Goal: Communication & Community: Answer question/provide support

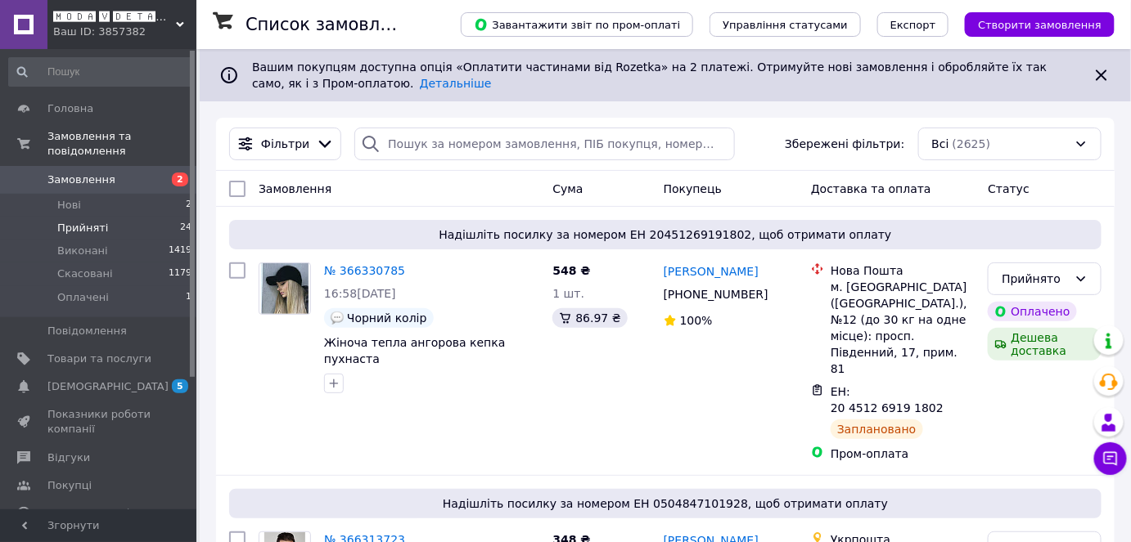
drag, startPoint x: 111, startPoint y: 217, endPoint x: 169, endPoint y: 217, distance: 57.3
click at [111, 217] on li "Прийняті 24" at bounding box center [100, 228] width 201 height 23
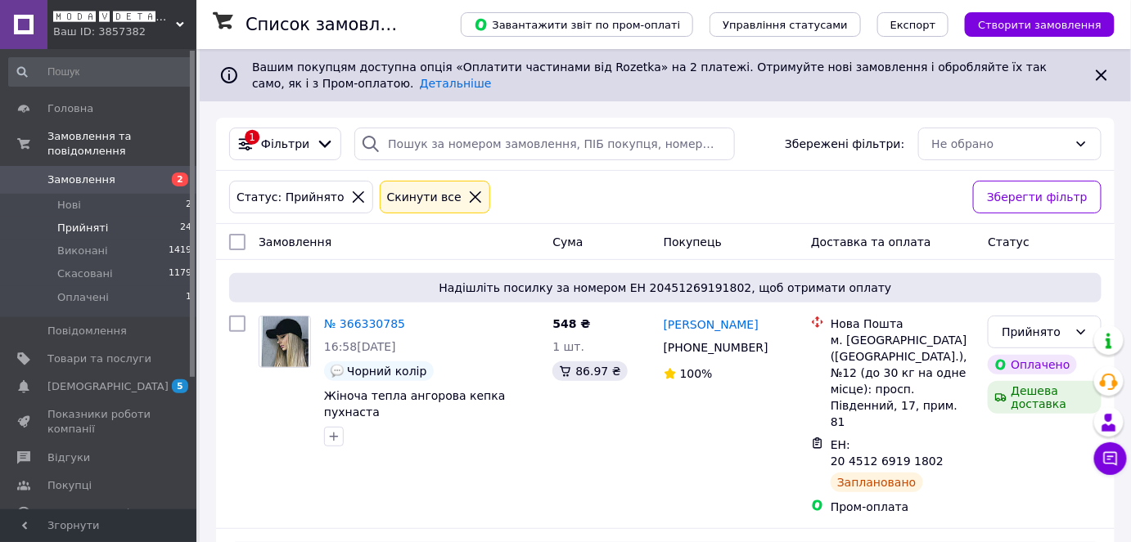
click at [130, 20] on span "🅼🅾🅳🅰 🆅 🅳🅴🆃🅰🅻🆈🅰🅷" at bounding box center [114, 17] width 123 height 15
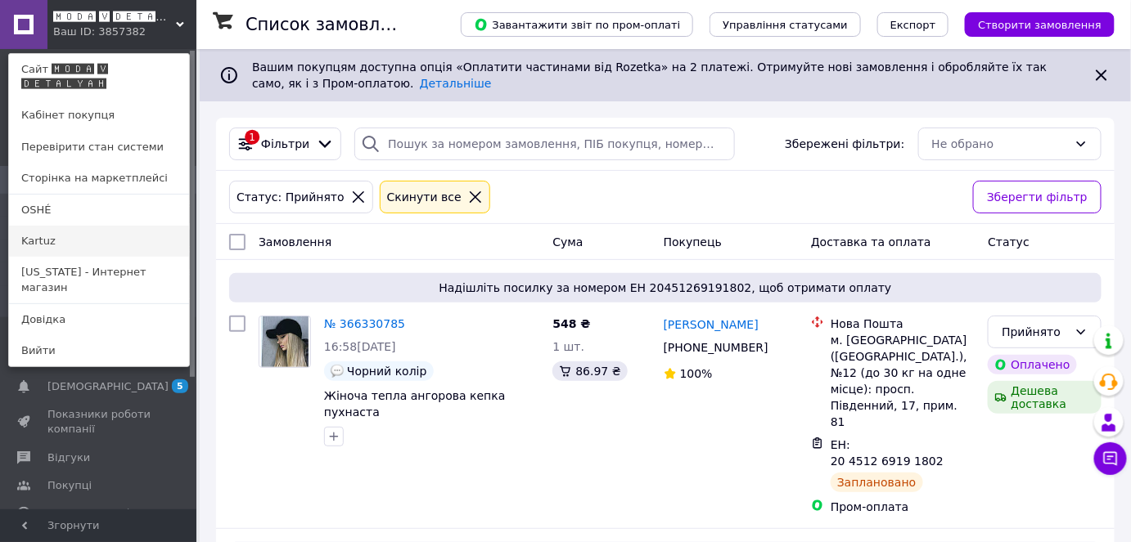
click at [118, 240] on link "Kartuz" at bounding box center [99, 241] width 180 height 31
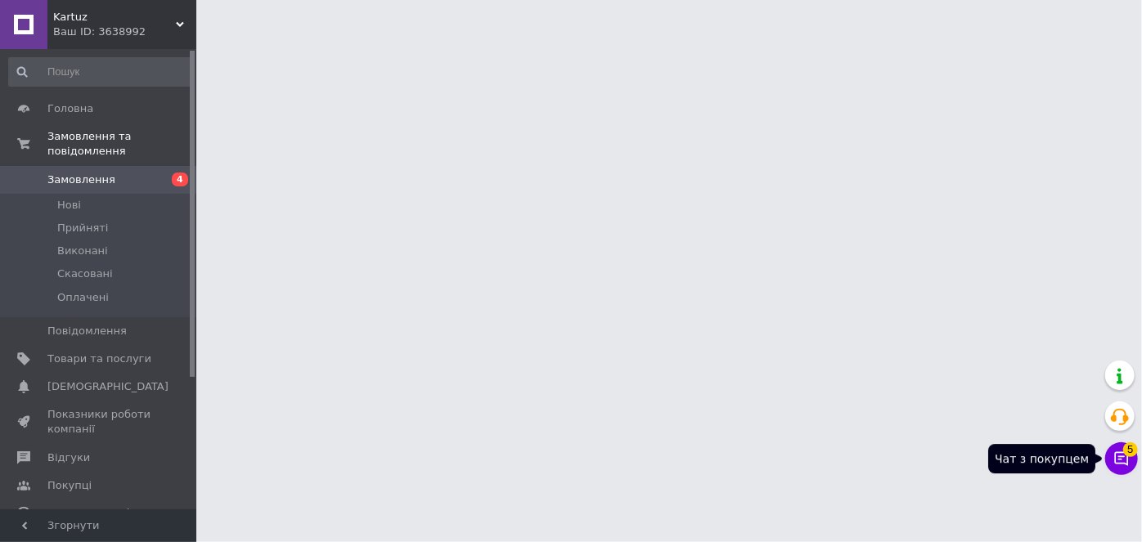
click at [1120, 465] on icon at bounding box center [1121, 459] width 16 height 16
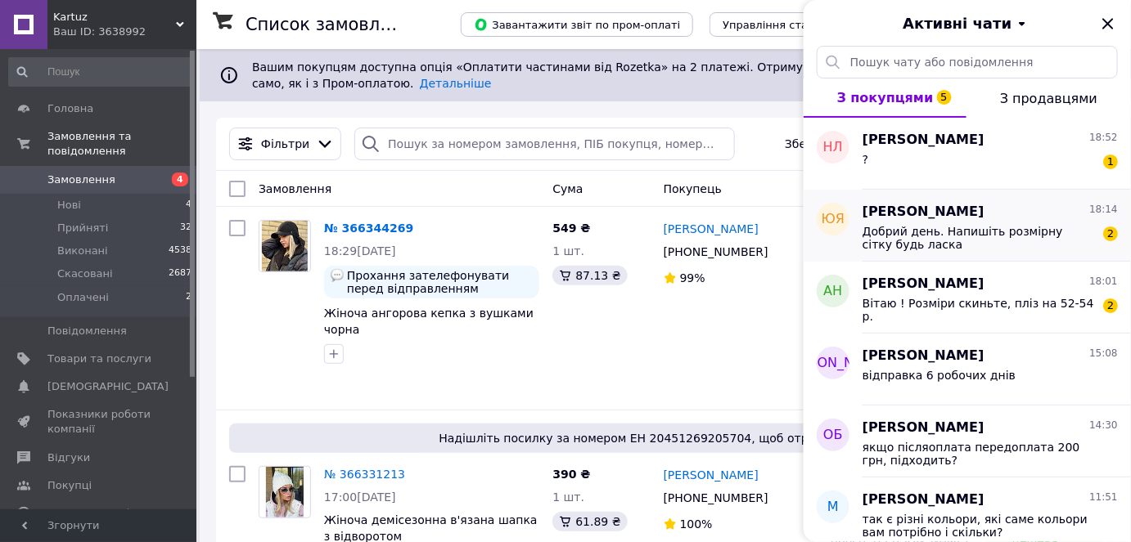
click at [991, 196] on div "[PERSON_NAME] 18:14 Добрий день. Напишіть розмірну сітку будь ласка 2" at bounding box center [996, 226] width 268 height 72
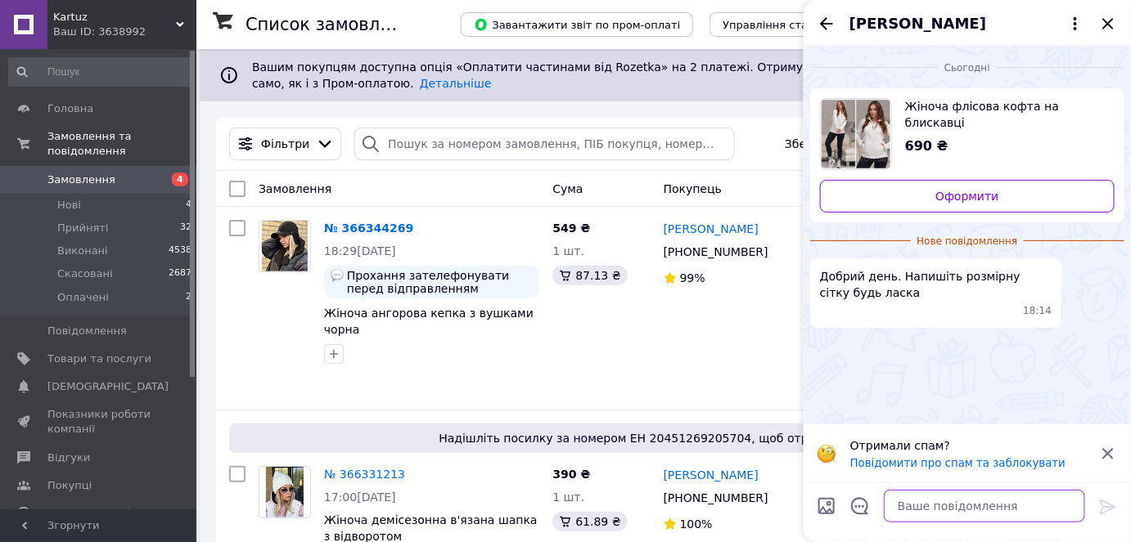
click at [973, 510] on textarea at bounding box center [984, 506] width 201 height 33
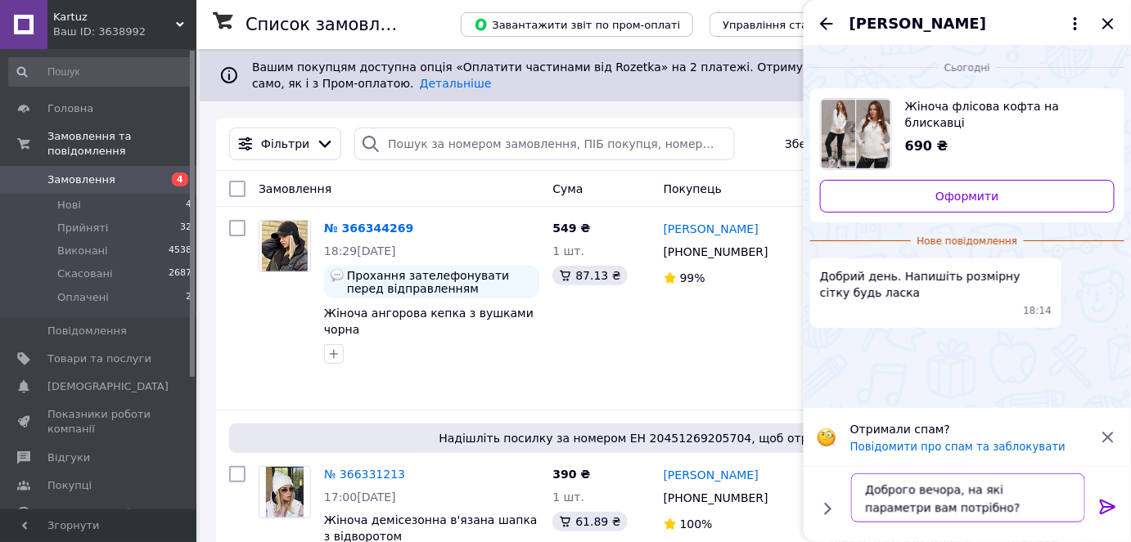
type textarea "Доброго вечора, на які параметри вам потрібно?"
click at [1023, 502] on textarea "Доброго вечора, на які параметри вам потрібно?" at bounding box center [968, 498] width 234 height 49
click at [1114, 502] on icon at bounding box center [1108, 507] width 20 height 20
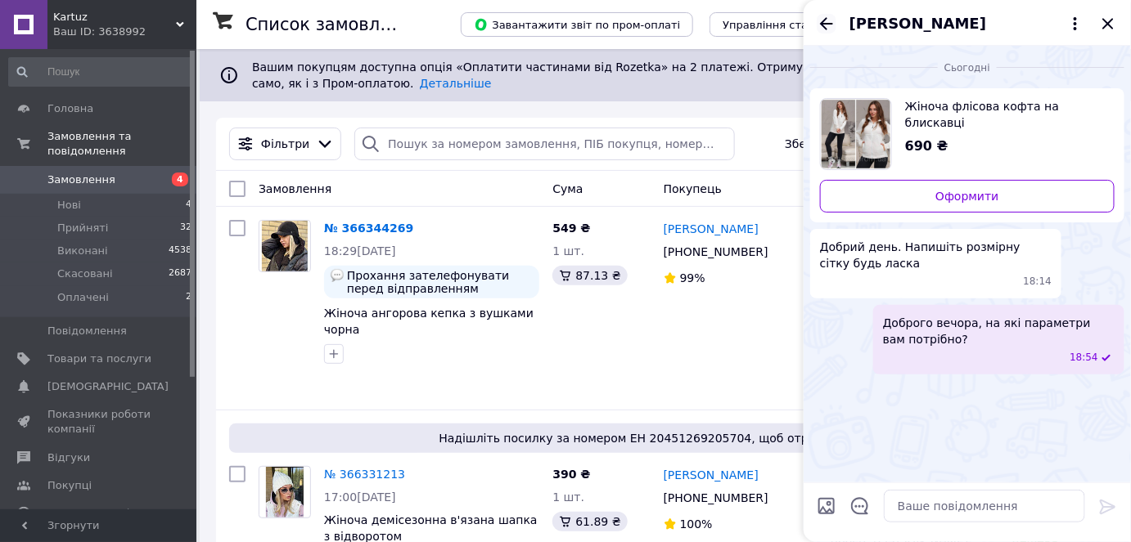
click at [822, 23] on icon "Назад" at bounding box center [826, 23] width 13 height 12
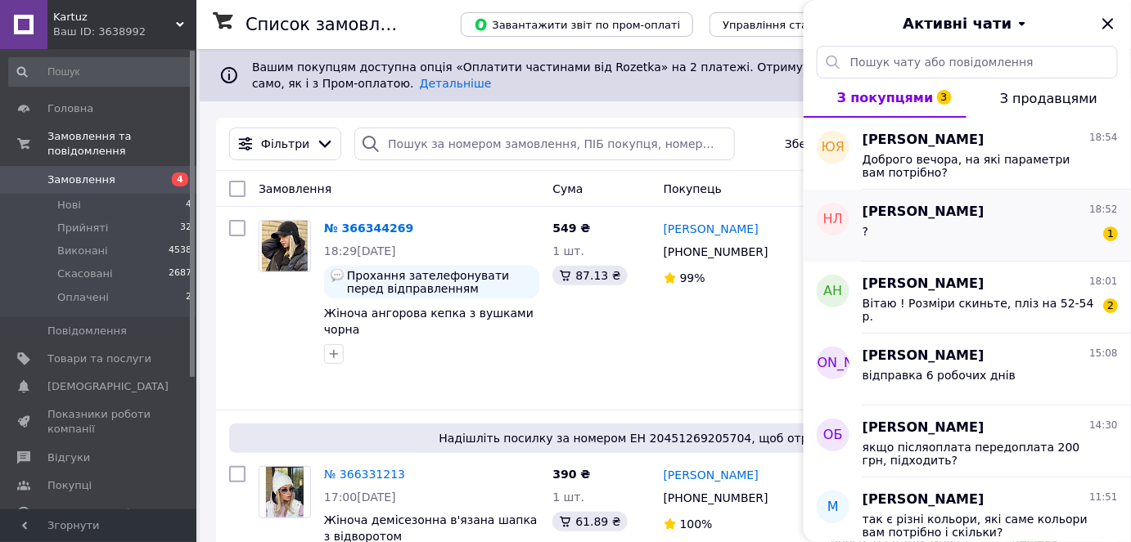
click at [983, 225] on div "? 1" at bounding box center [989, 235] width 255 height 26
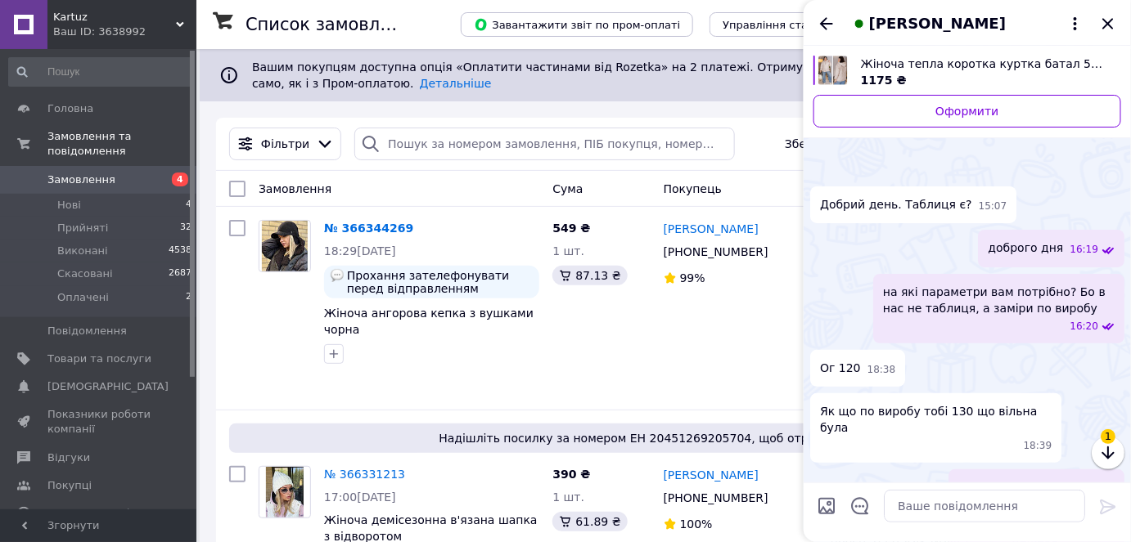
scroll to position [416, 0]
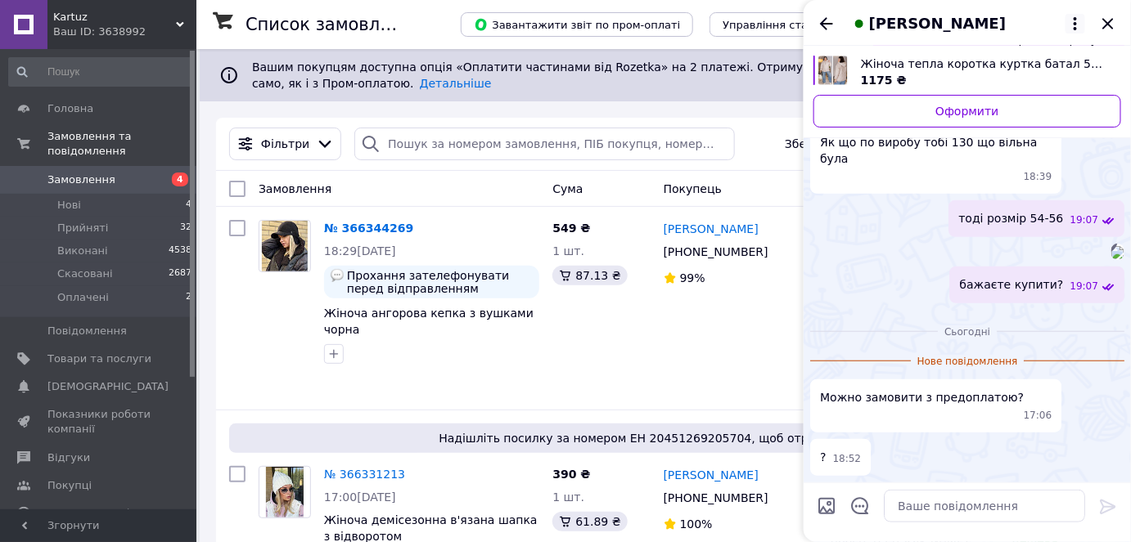
click at [1073, 25] on icon at bounding box center [1075, 24] width 20 height 20
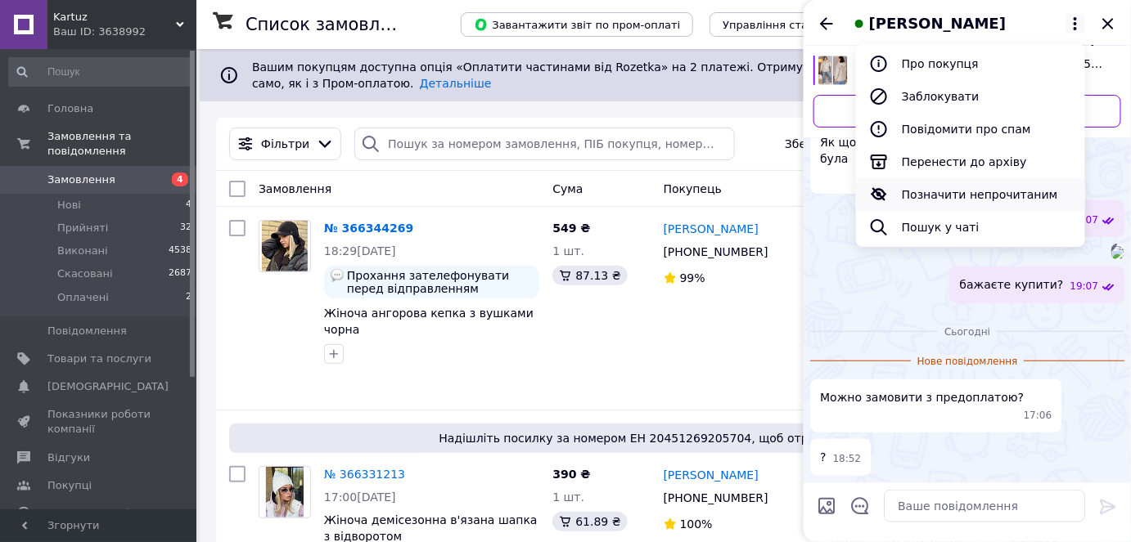
click at [984, 199] on button "Позначити непрочитаним" at bounding box center [970, 194] width 229 height 33
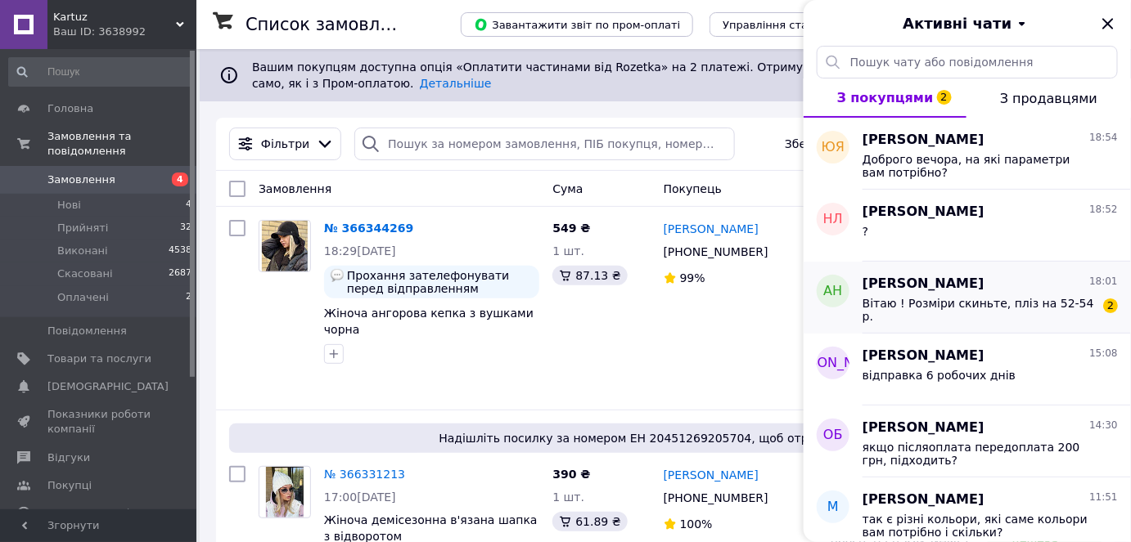
click at [1025, 304] on span "Вітаю ! Розміри скиньте, пліз на 52-54 р." at bounding box center [978, 310] width 232 height 26
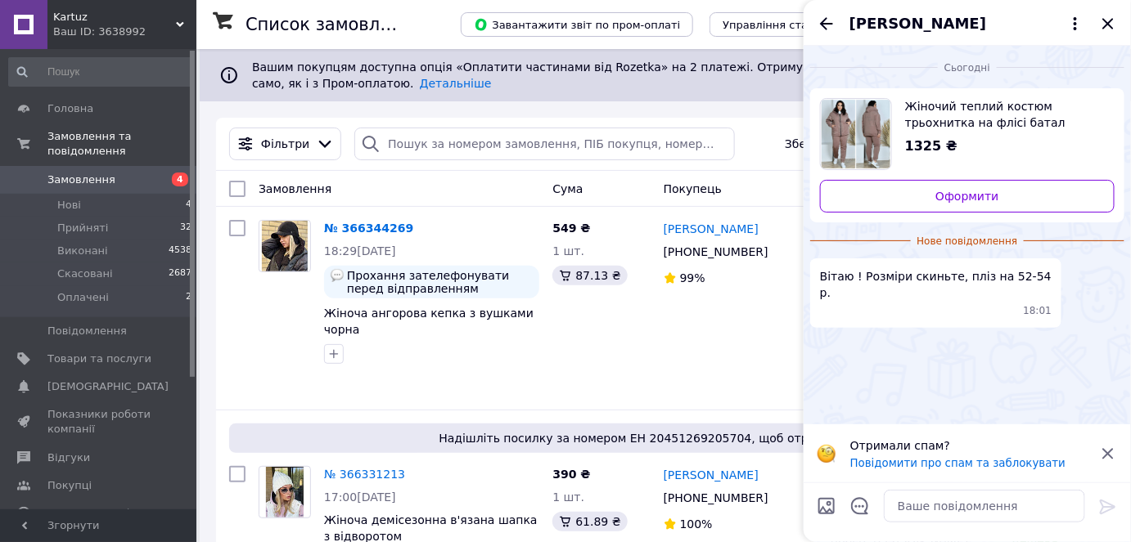
click at [997, 100] on span "Жіночий теплий костюм трьохнитка на флісі батал" at bounding box center [1003, 114] width 196 height 33
click at [936, 506] on textarea at bounding box center [984, 506] width 201 height 33
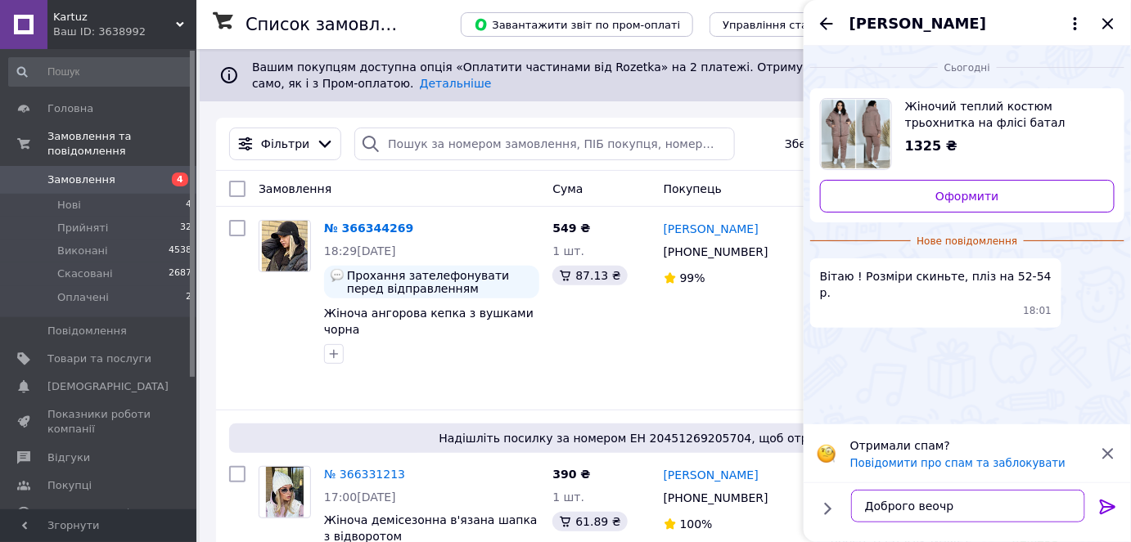
type textarea "Доброго веочра"
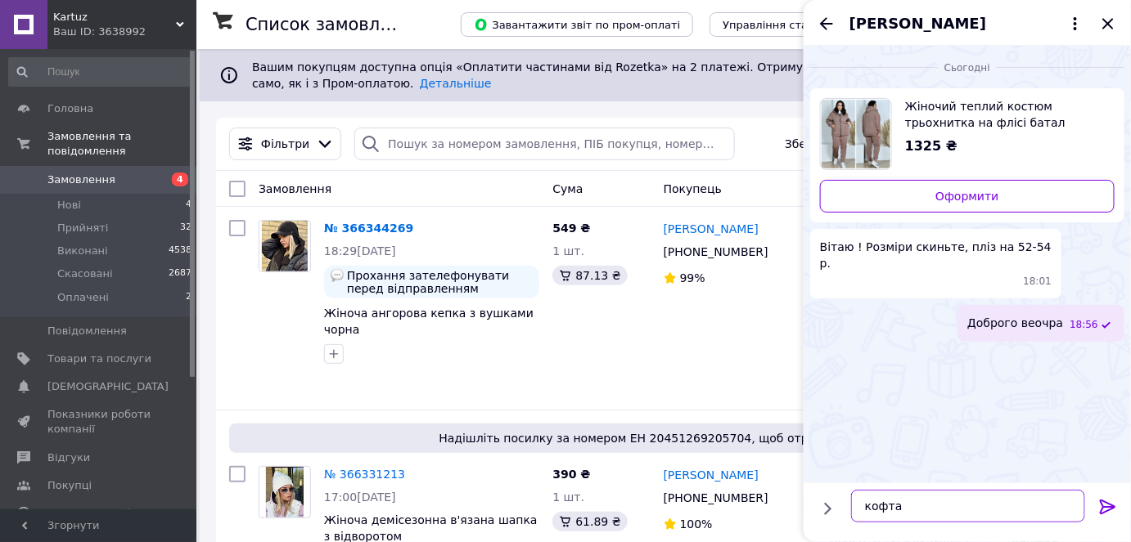
paste textarea "ог: 128 см, довжина кофти: 73 см, довжина рукава від горловини: 75 см"
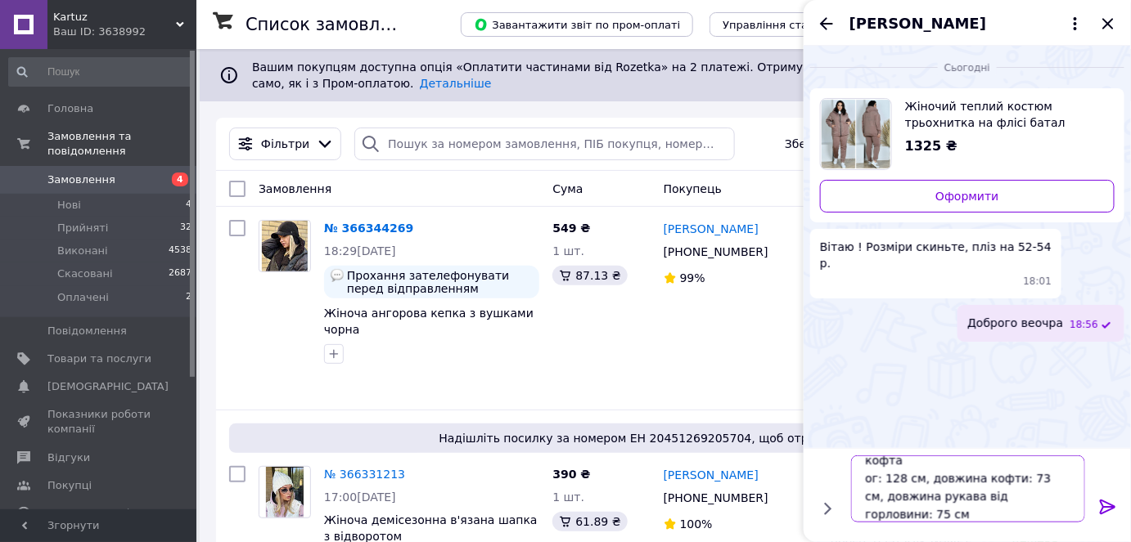
scroll to position [29, 0]
paste textarea "ос: 122 см, довжина по внутрішньому/зовнішньому шву: 72/104 см"
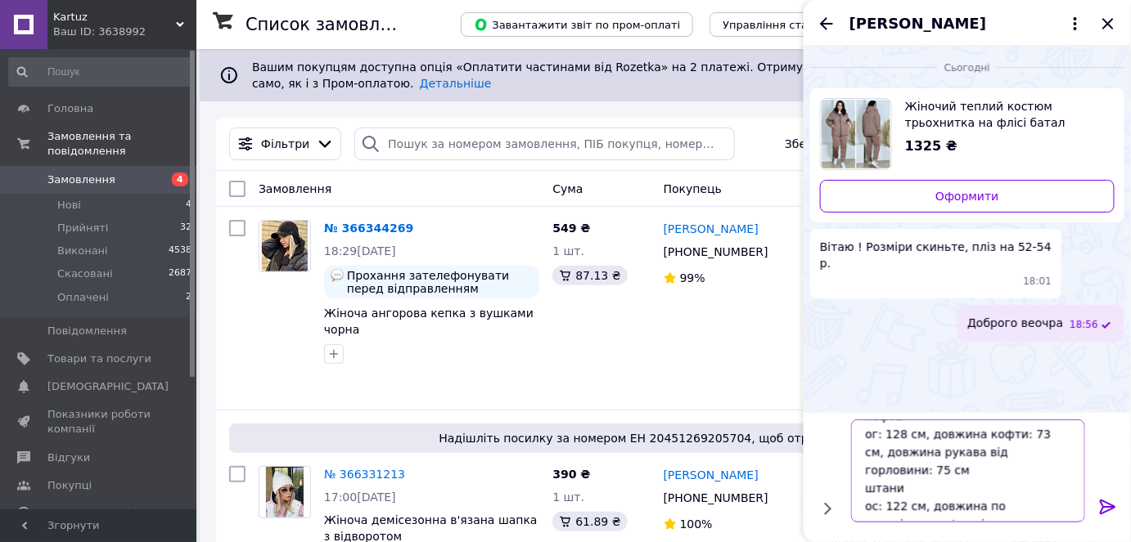
type textarea "кофта ог: 128 см, довжина кофти: 73 см, довжина рукава від горловини: 75 см шта…"
click at [1104, 506] on icon at bounding box center [1108, 507] width 16 height 15
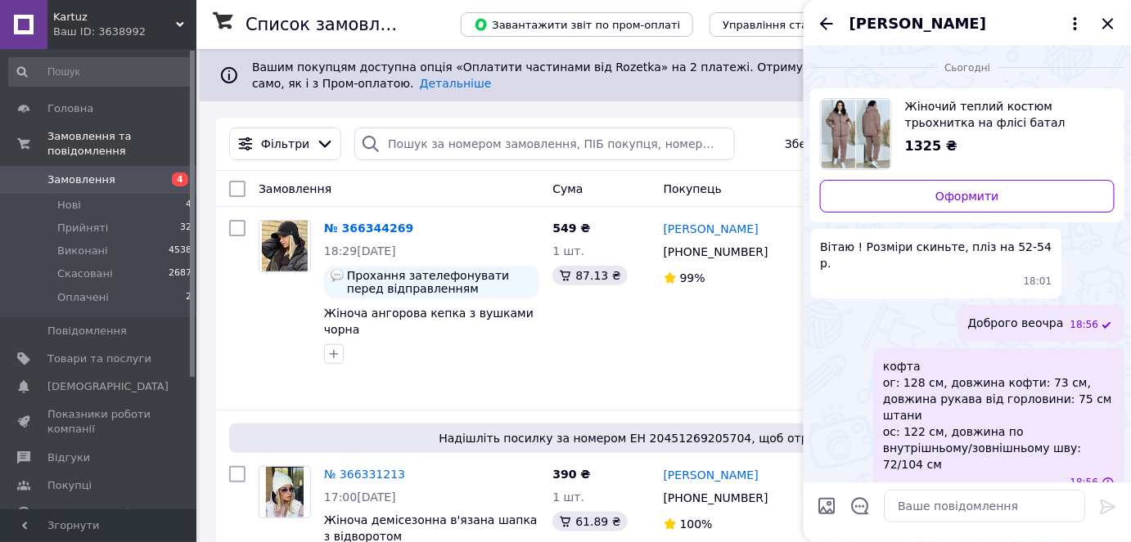
scroll to position [0, 0]
click at [821, 19] on icon "Назад" at bounding box center [826, 24] width 20 height 20
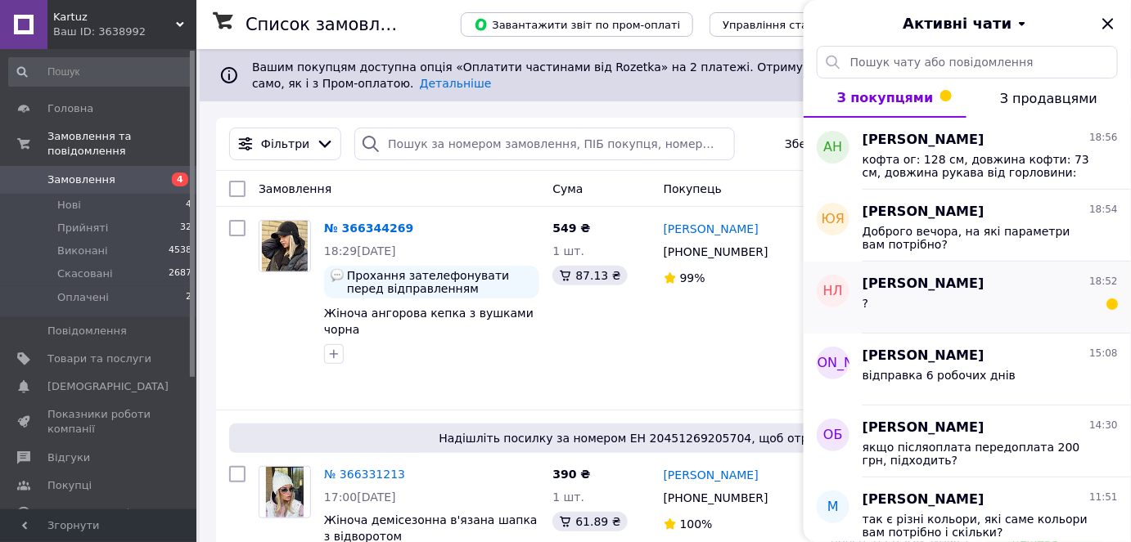
click at [1001, 310] on div "?" at bounding box center [989, 307] width 255 height 26
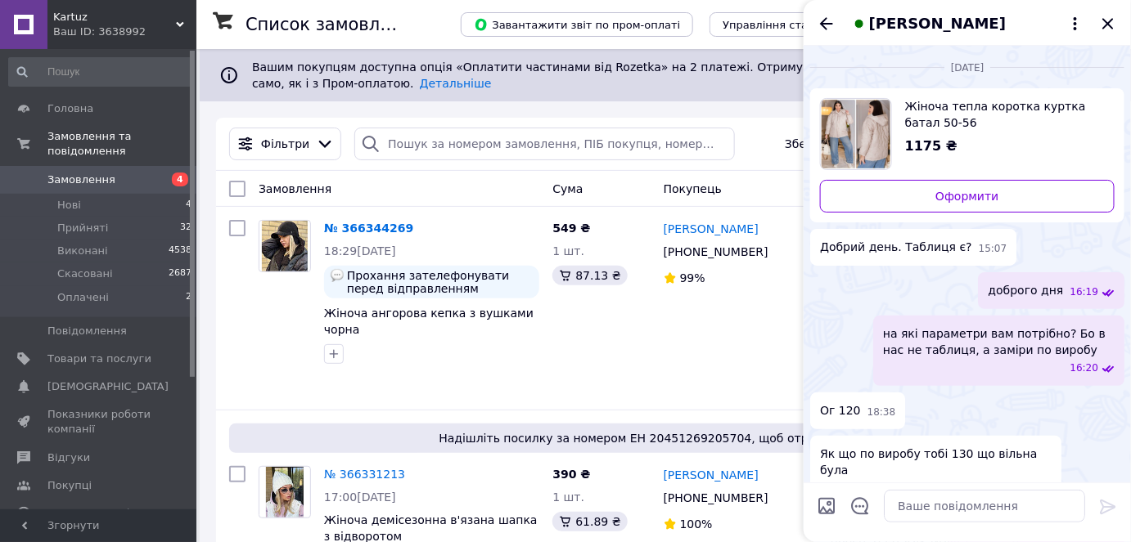
click at [972, 108] on span "Жіноча тепла коротка куртка батал 50-56" at bounding box center [1003, 114] width 196 height 33
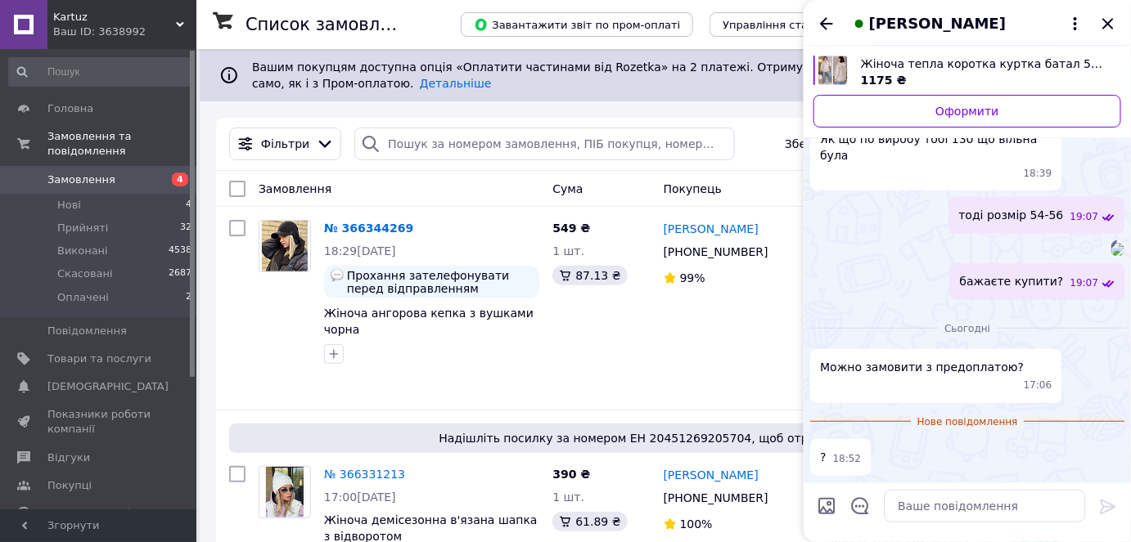
scroll to position [419, 0]
click at [966, 515] on textarea at bounding box center [984, 506] width 201 height 33
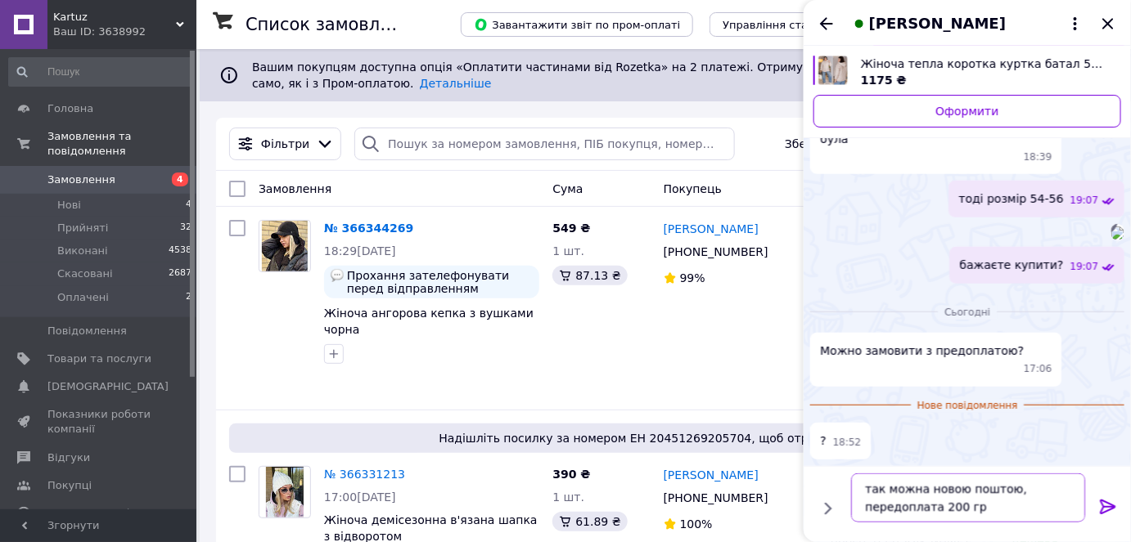
type textarea "так можна новою поштою, передоплата 200 грн"
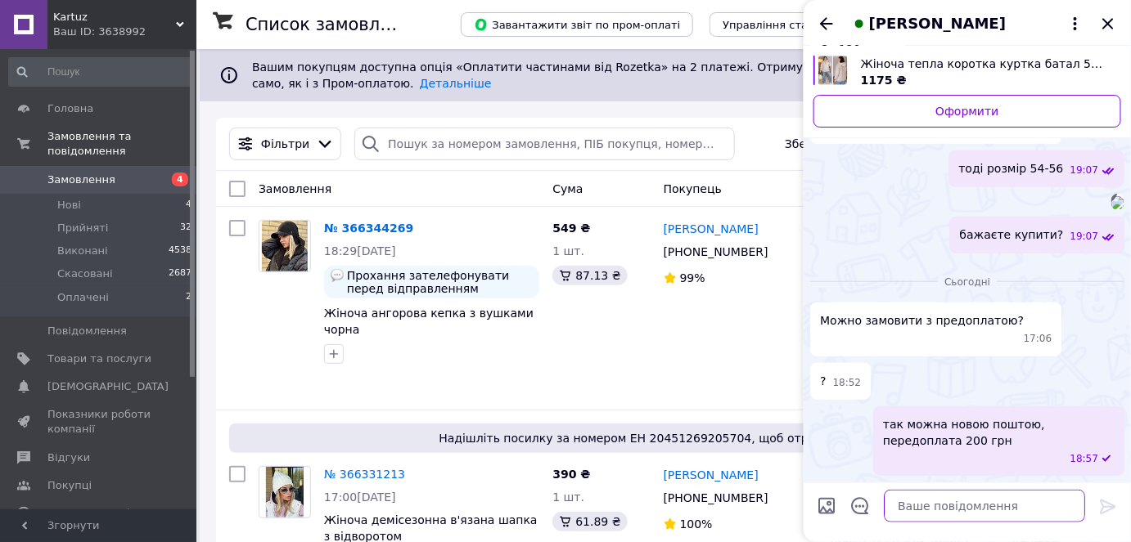
scroll to position [465, 0]
click at [1077, 29] on icon at bounding box center [1075, 24] width 20 height 20
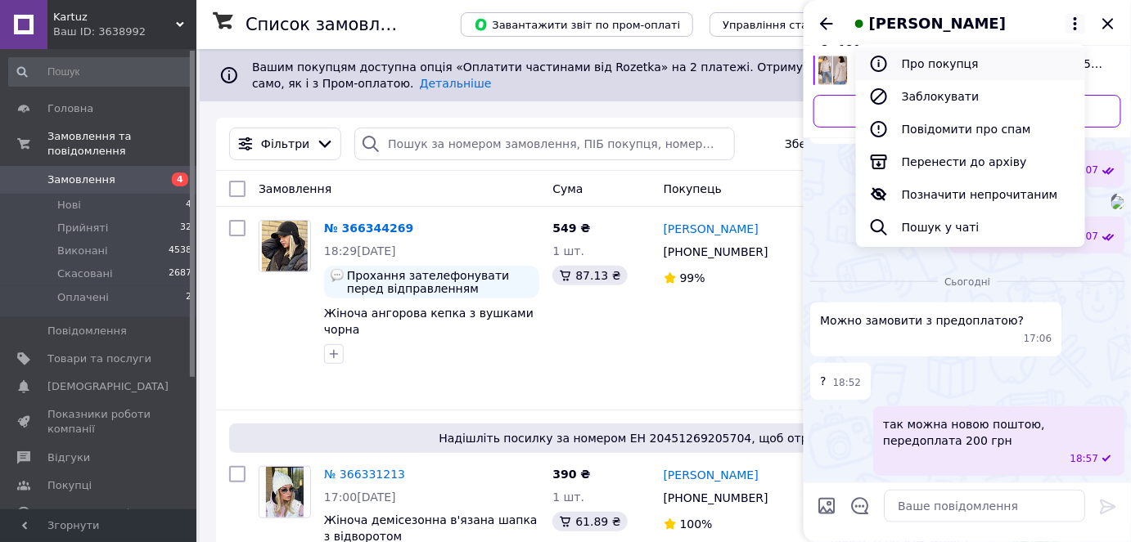
click at [1003, 65] on button "Про покупця" at bounding box center [970, 63] width 229 height 33
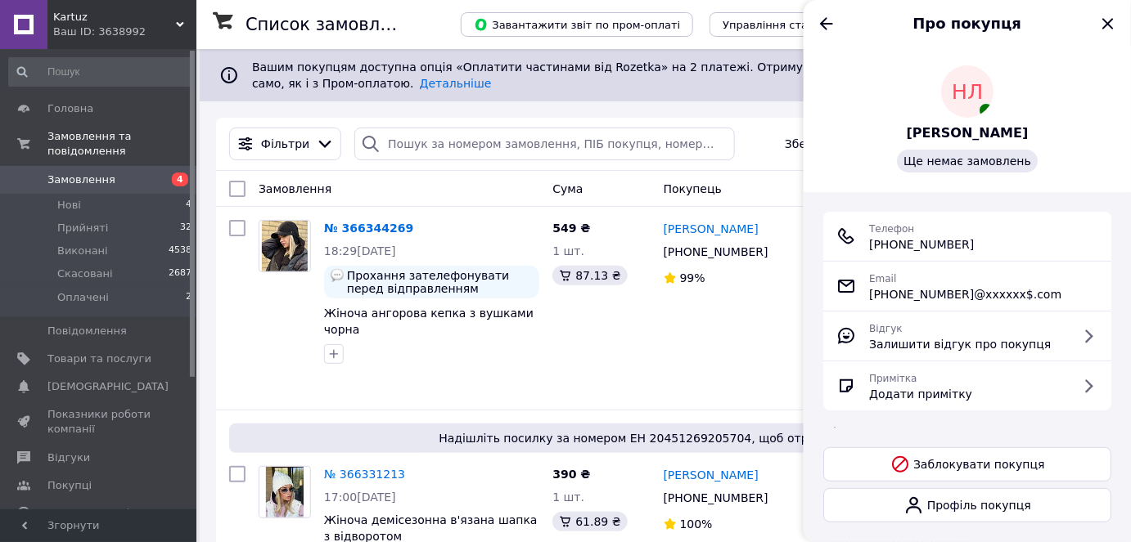
click at [976, 79] on span "НЛ" at bounding box center [967, 92] width 32 height 30
click at [993, 506] on link "Профіль покупця" at bounding box center [967, 505] width 288 height 34
